Goal: Information Seeking & Learning: Learn about a topic

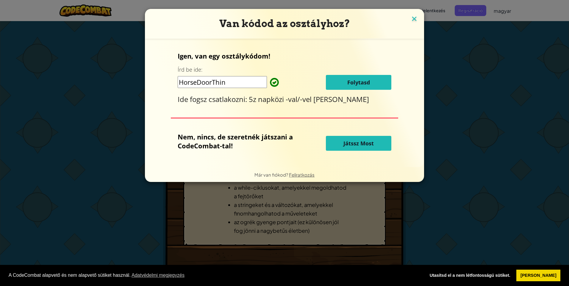
click at [412, 19] on img at bounding box center [414, 19] width 8 height 9
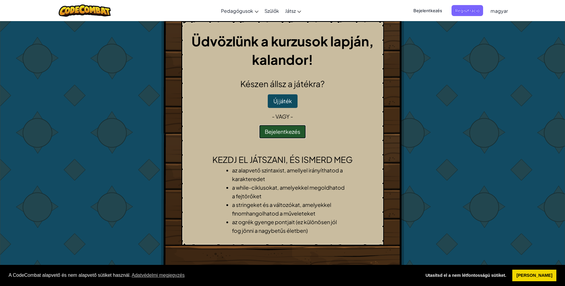
click at [284, 129] on button "Bejelentkezés" at bounding box center [282, 132] width 47 height 14
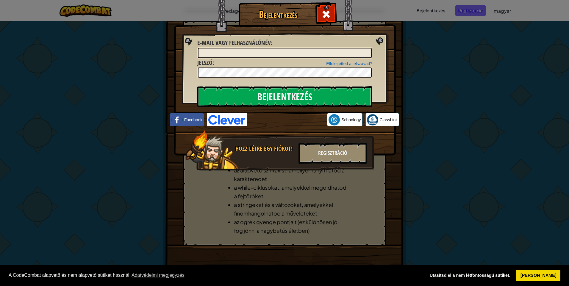
click at [380, 39] on img at bounding box center [285, 68] width 222 height 173
click at [424, 64] on div "Bejelentkezés Ismeretlen hiba. E-mail vagy felhasználónév : Elfelejtetted a jel…" at bounding box center [284, 143] width 569 height 286
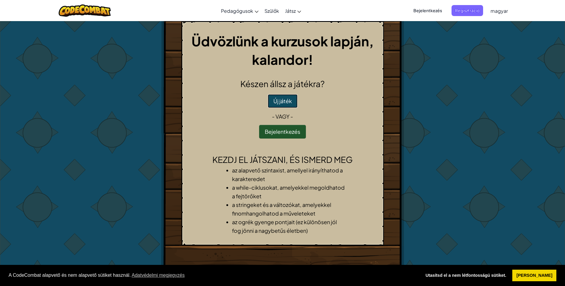
click at [282, 96] on button "Új játék" at bounding box center [283, 101] width 30 height 14
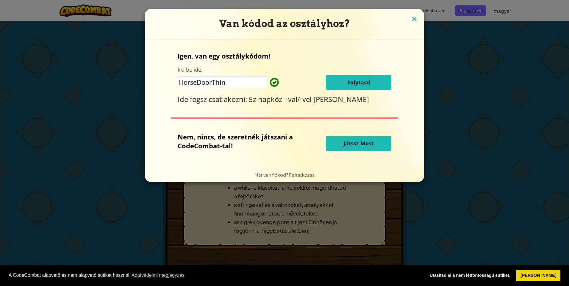
click at [411, 20] on img at bounding box center [414, 19] width 8 height 9
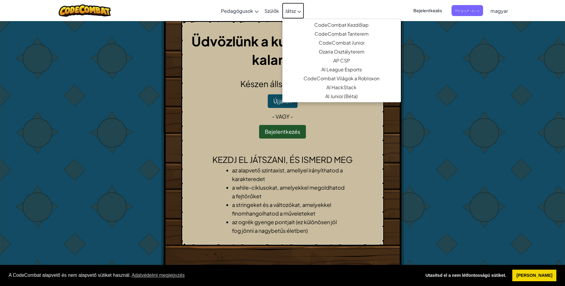
click at [293, 9] on span "Játsz" at bounding box center [290, 11] width 11 height 6
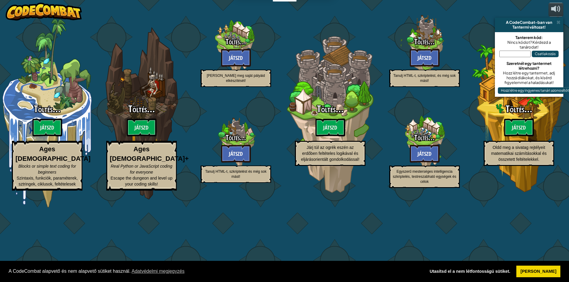
select select "hu"
